Goal: Navigation & Orientation: Find specific page/section

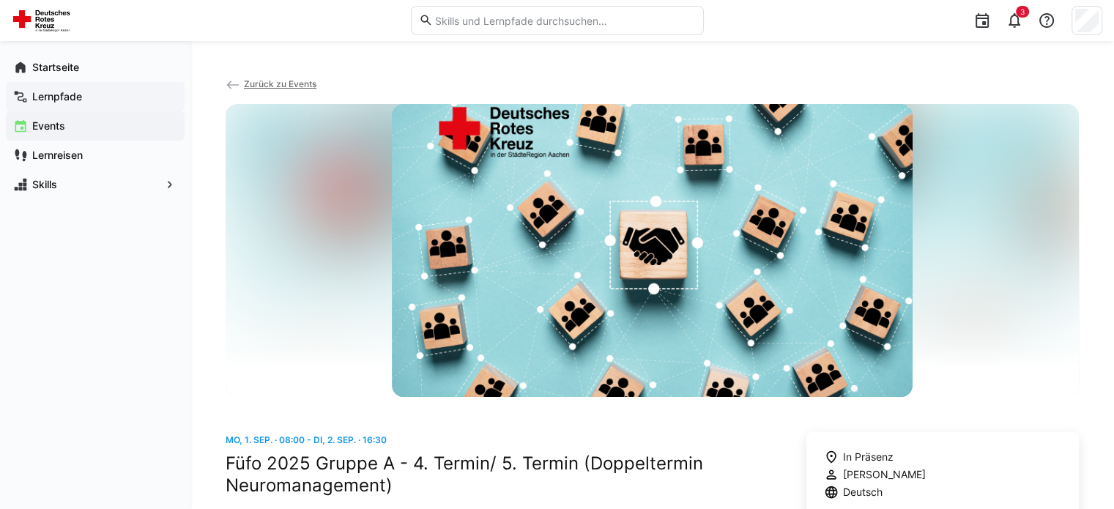
click at [0, 0] on app-navigation-label "Lernpfade" at bounding box center [0, 0] width 0 height 0
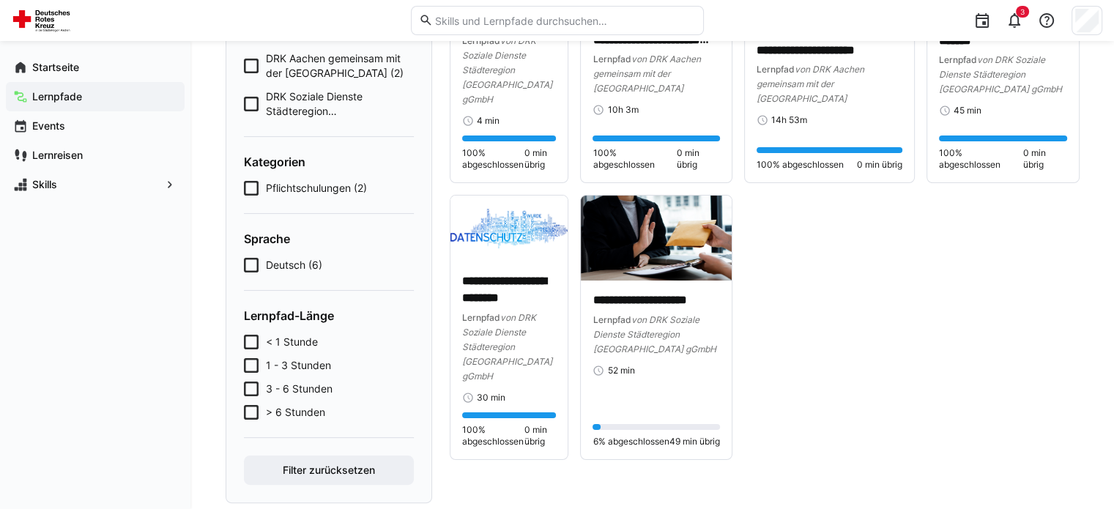
scroll to position [237, 0]
click at [293, 184] on span "Pflichtschulungen (2)" at bounding box center [316, 187] width 101 height 15
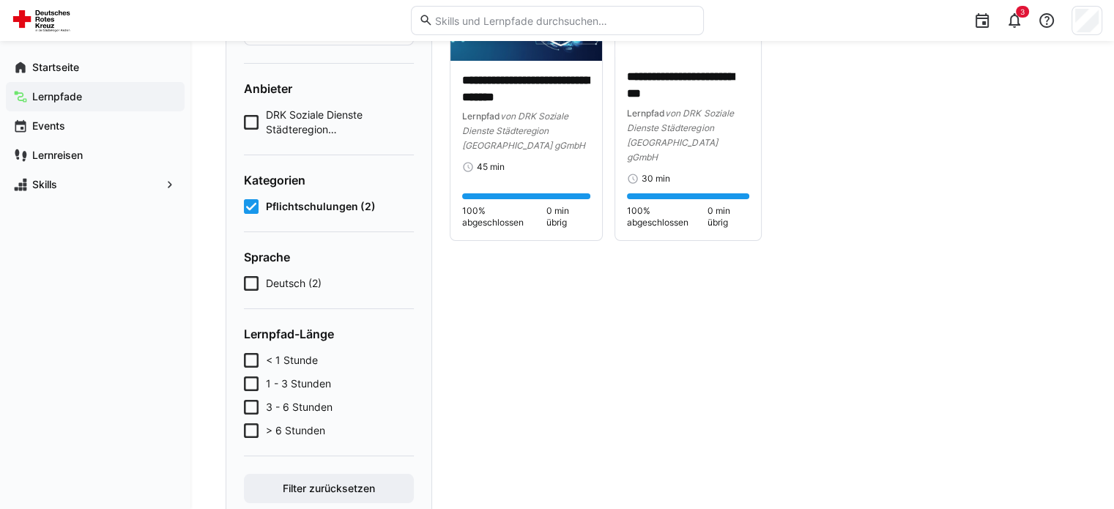
scroll to position [181, 0]
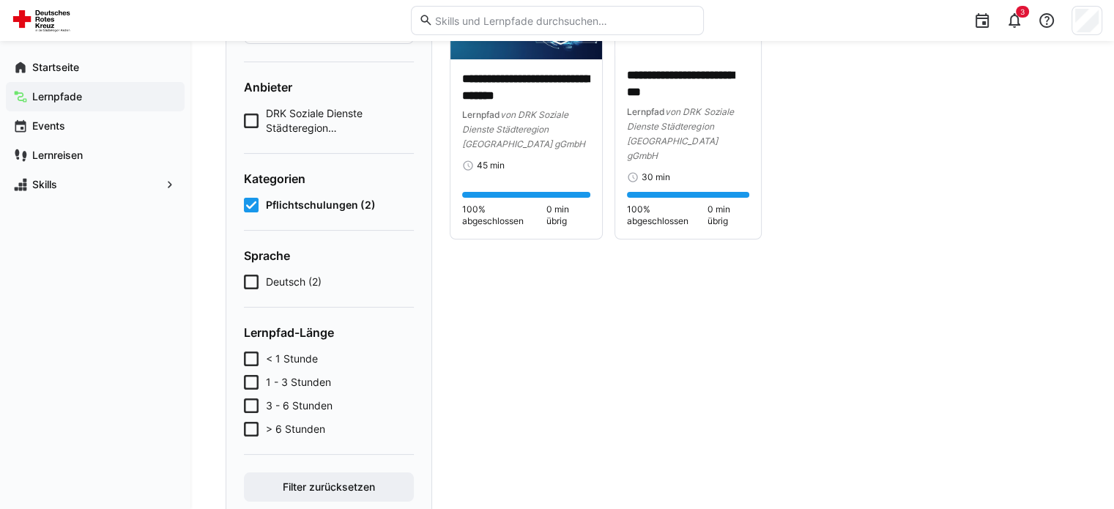
click at [252, 203] on icon at bounding box center [251, 205] width 15 height 15
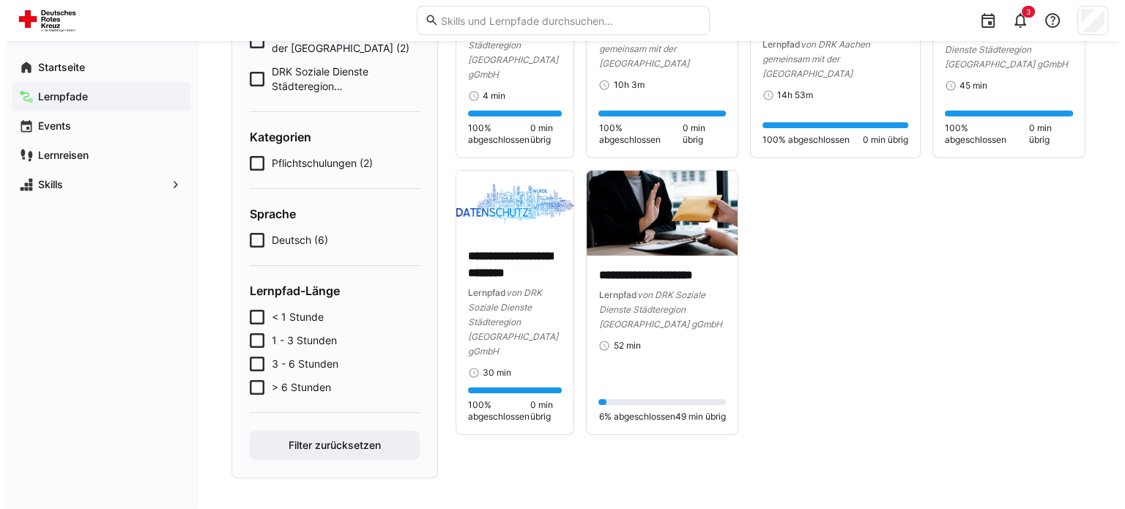
scroll to position [0, 0]
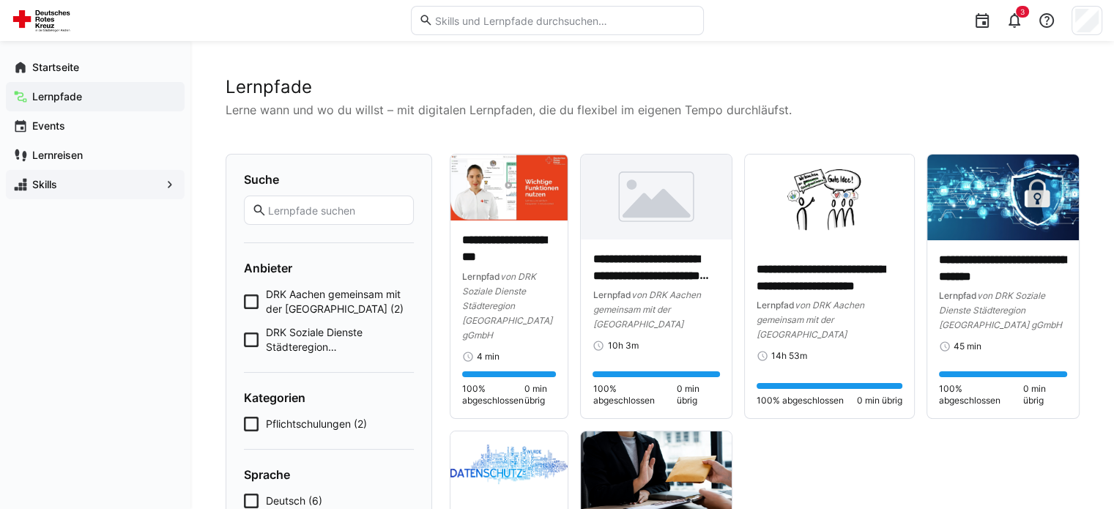
click at [124, 187] on span "Skills" at bounding box center [95, 184] width 130 height 15
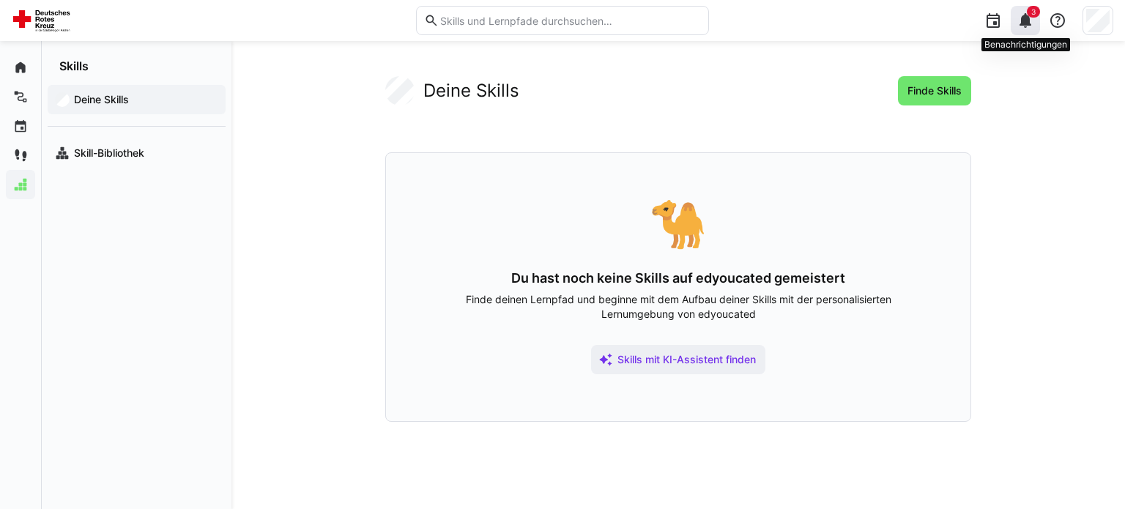
click at [1025, 26] on eds-icon at bounding box center [1026, 21] width 18 height 18
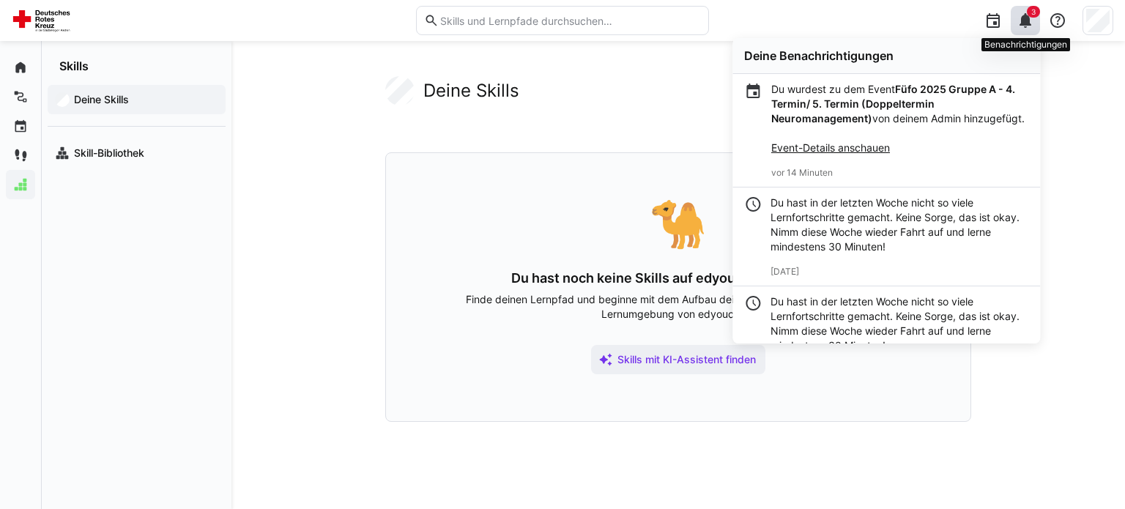
click at [1028, 19] on eds-icon at bounding box center [1026, 21] width 18 height 18
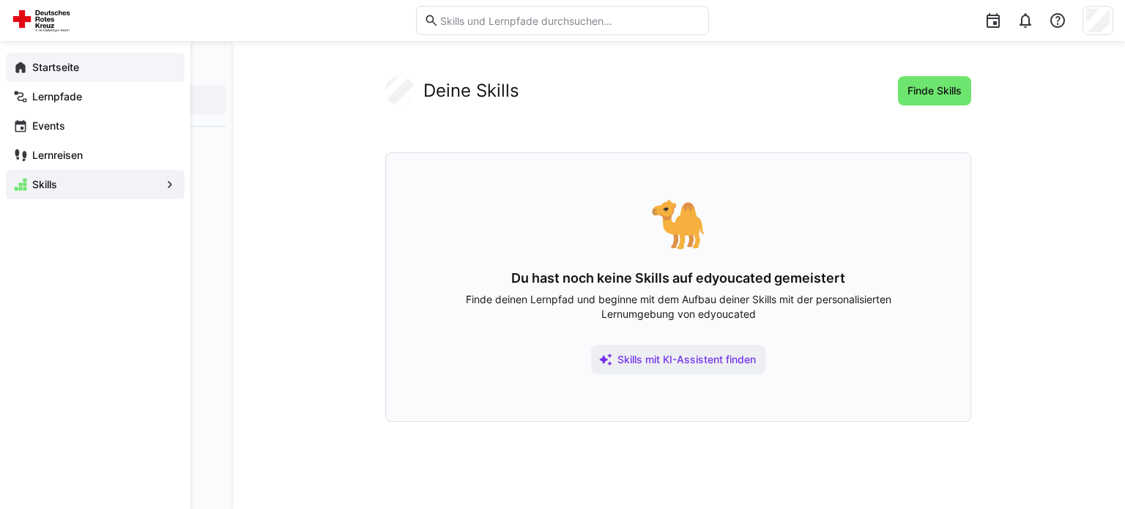
click at [0, 0] on app-navigation-label "Startseite" at bounding box center [0, 0] width 0 height 0
